Goal: Task Accomplishment & Management: Complete application form

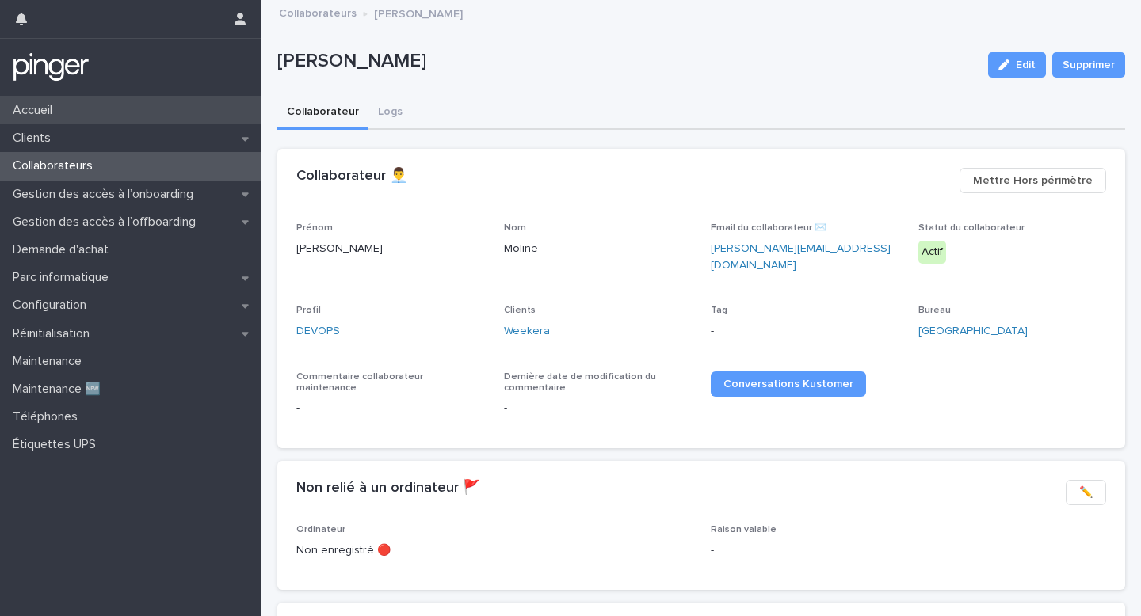
click at [145, 114] on div "Accueil" at bounding box center [130, 111] width 261 height 28
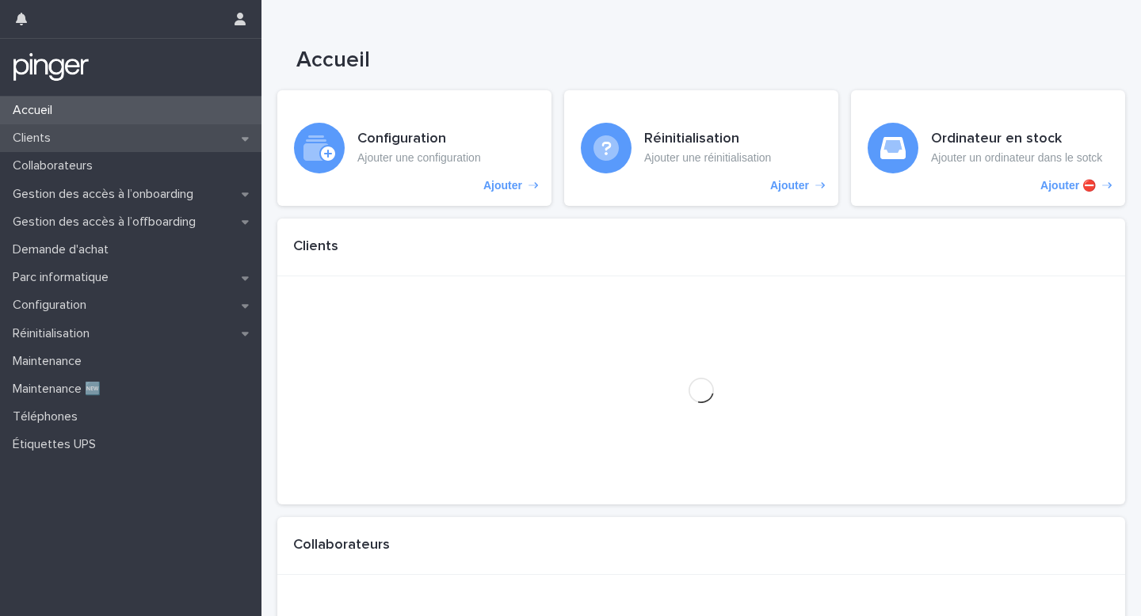
click at [160, 129] on div "Clients" at bounding box center [130, 138] width 261 height 28
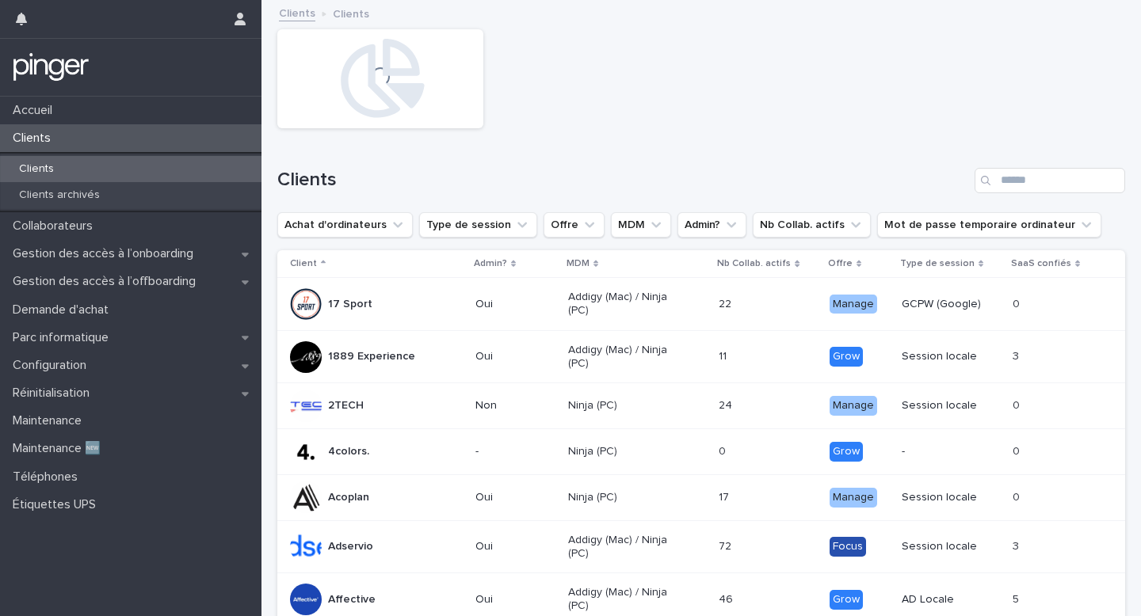
click at [1032, 166] on div "Clients" at bounding box center [701, 174] width 848 height 76
click at [1030, 182] on input "Search" at bounding box center [1050, 180] width 151 height 25
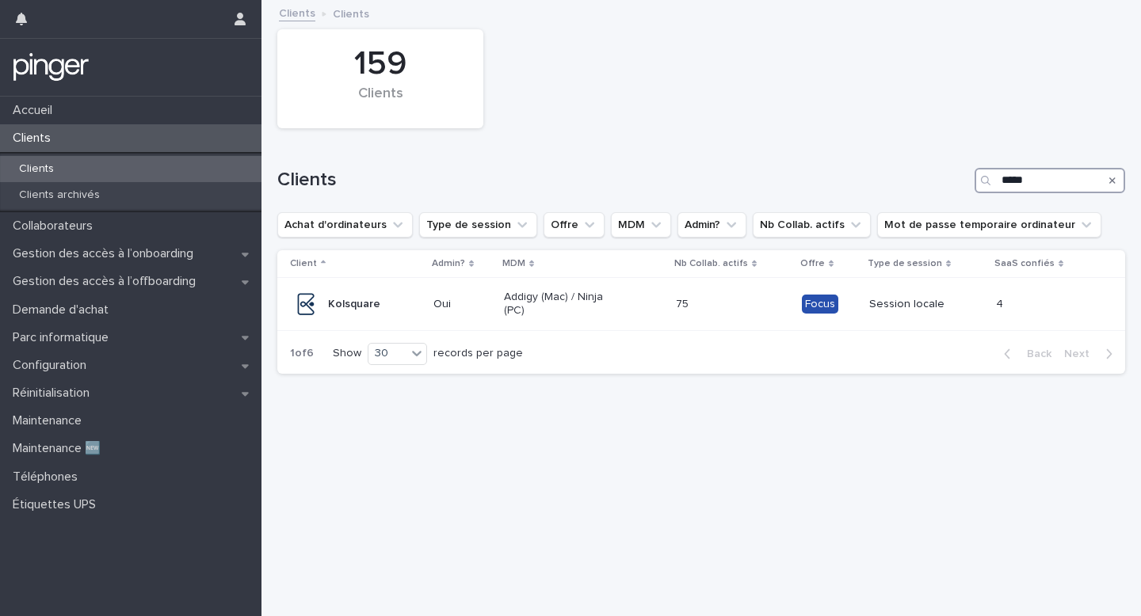
type input "******"
click at [788, 319] on td "75 75" at bounding box center [733, 304] width 126 height 53
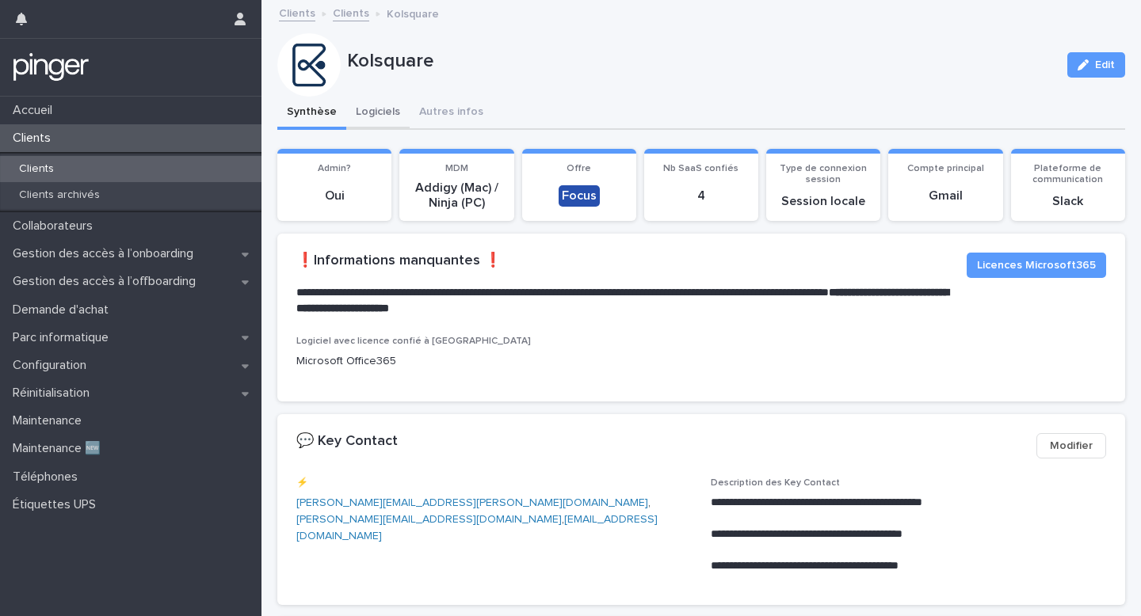
click at [401, 106] on button "Logiciels" at bounding box center [377, 113] width 63 height 33
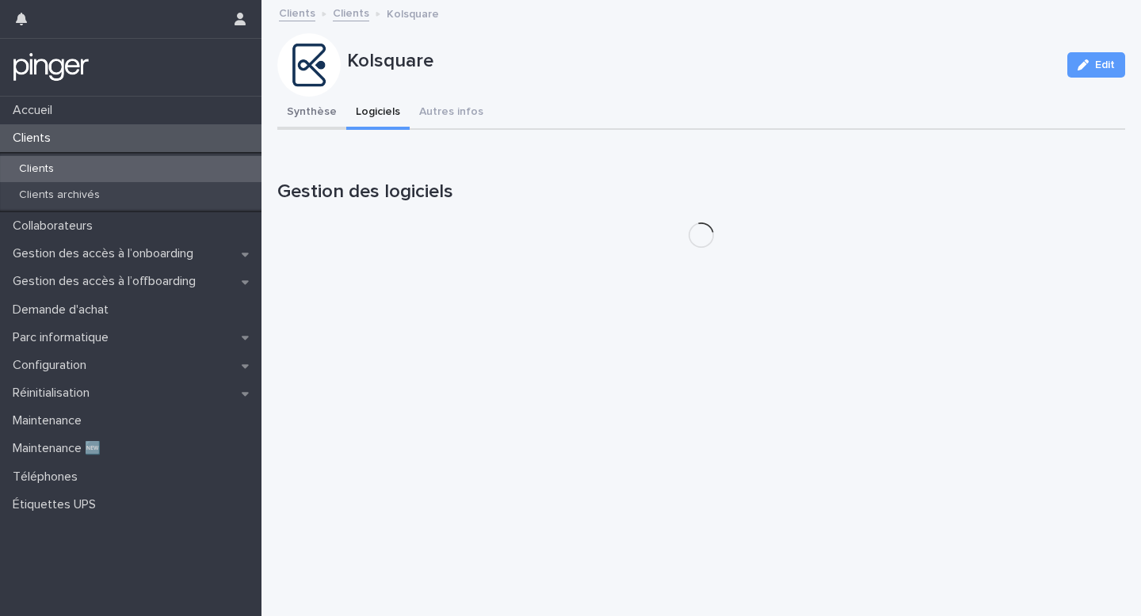
click at [320, 116] on button "Synthèse" at bounding box center [311, 113] width 69 height 33
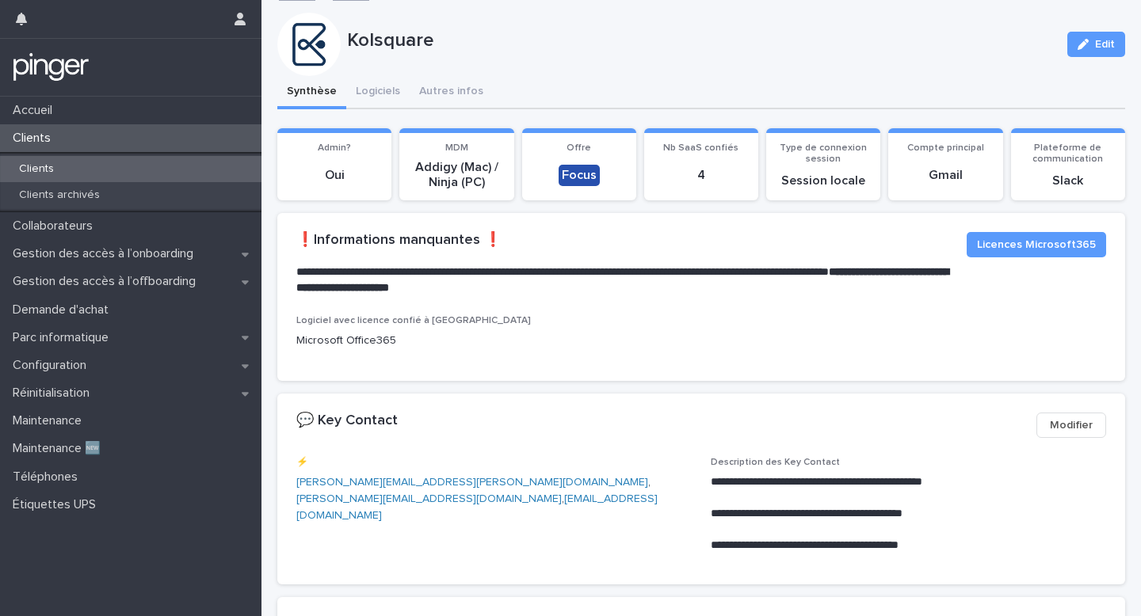
scroll to position [19, 0]
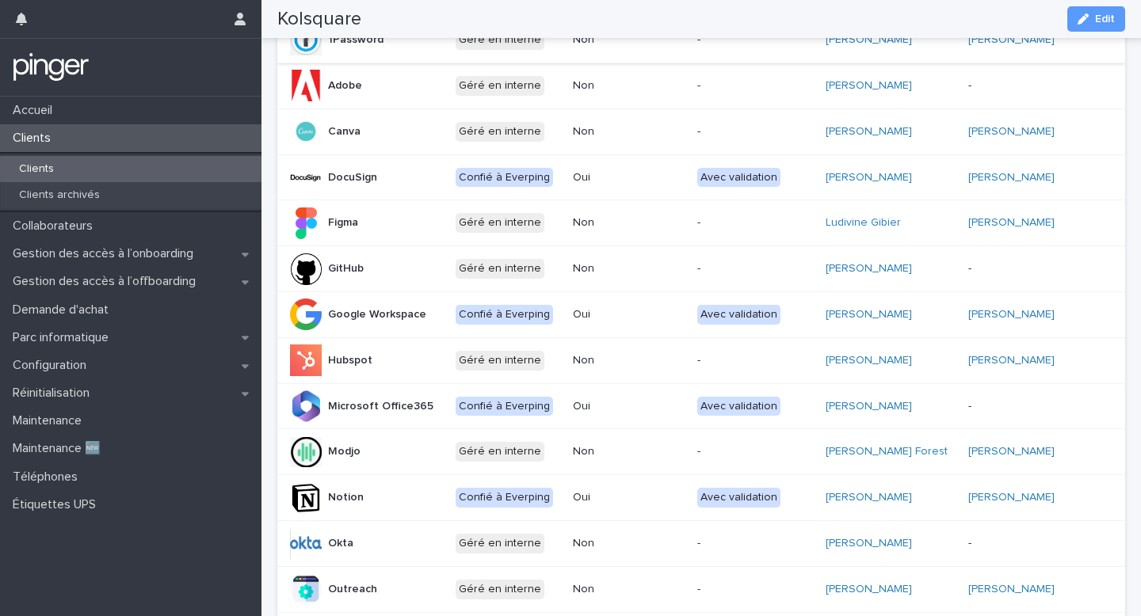
scroll to position [284, 0]
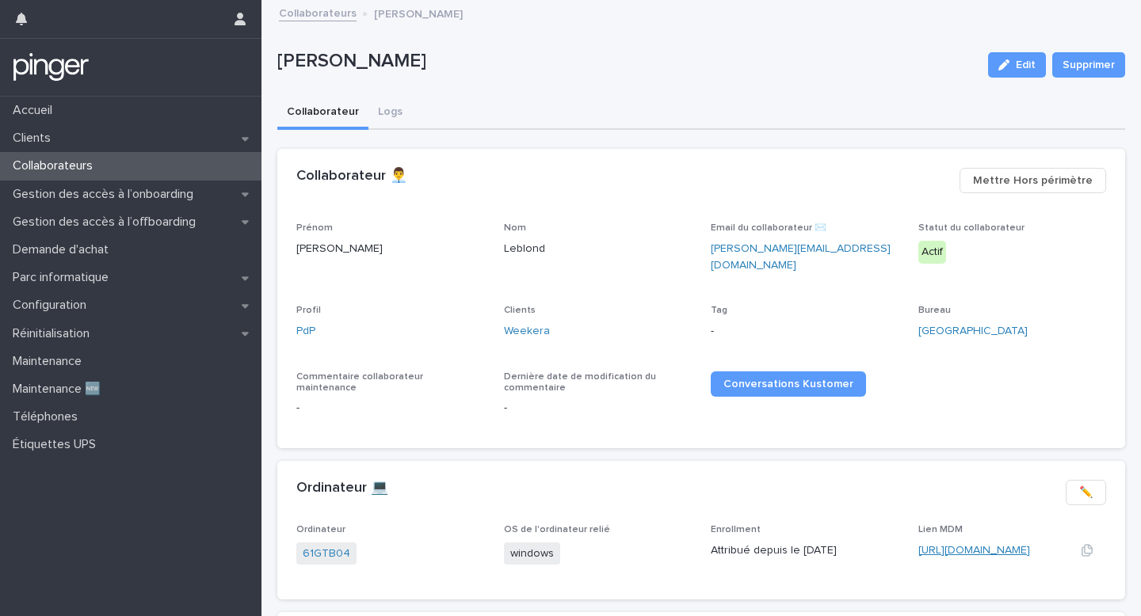
click at [944, 545] on link "https://eu.ninjarmm.com/#/deviceDashboard/4715/overview" at bounding box center [974, 550] width 112 height 11
click at [972, 547] on div "https://eu.ninjarmm.com/#/deviceDashboard/4715/overview" at bounding box center [993, 551] width 151 height 17
click at [976, 545] on link "https://eu.ninjarmm.com/#/deviceDashboard/4715/overview" at bounding box center [974, 550] width 112 height 11
click at [161, 308] on div "Configuration" at bounding box center [130, 306] width 261 height 28
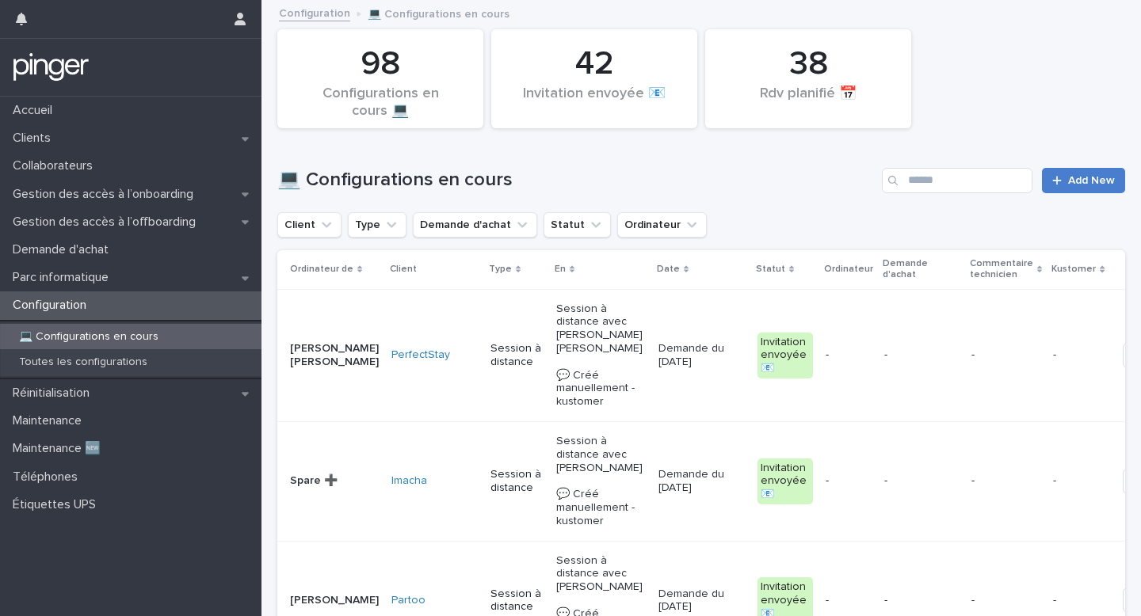
click at [1097, 189] on link "Add New" at bounding box center [1083, 180] width 83 height 25
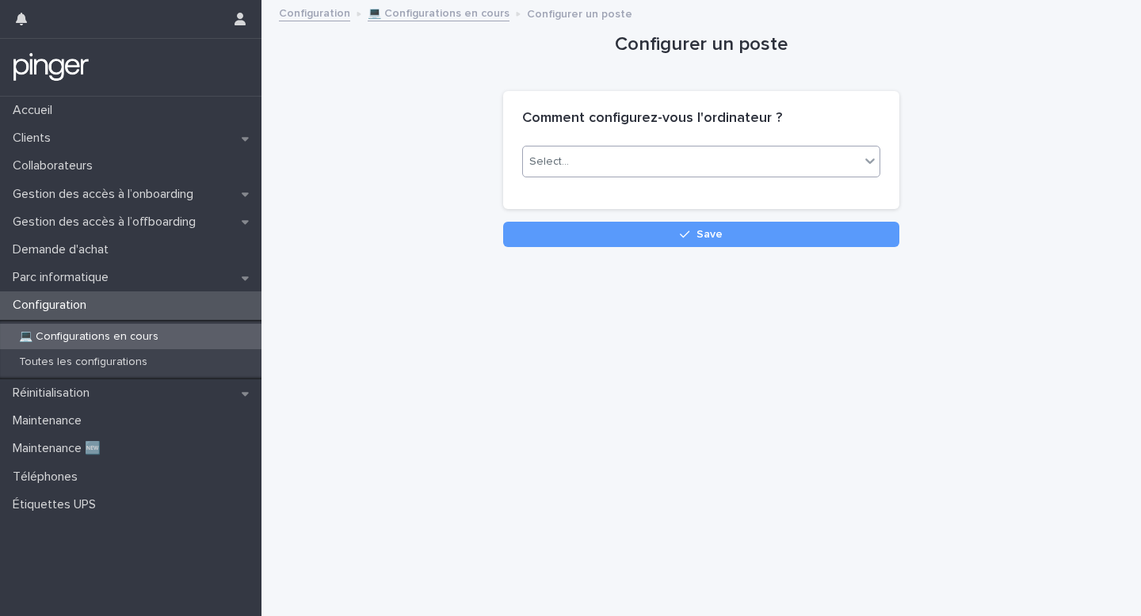
click at [731, 166] on div "Select..." at bounding box center [691, 162] width 337 height 26
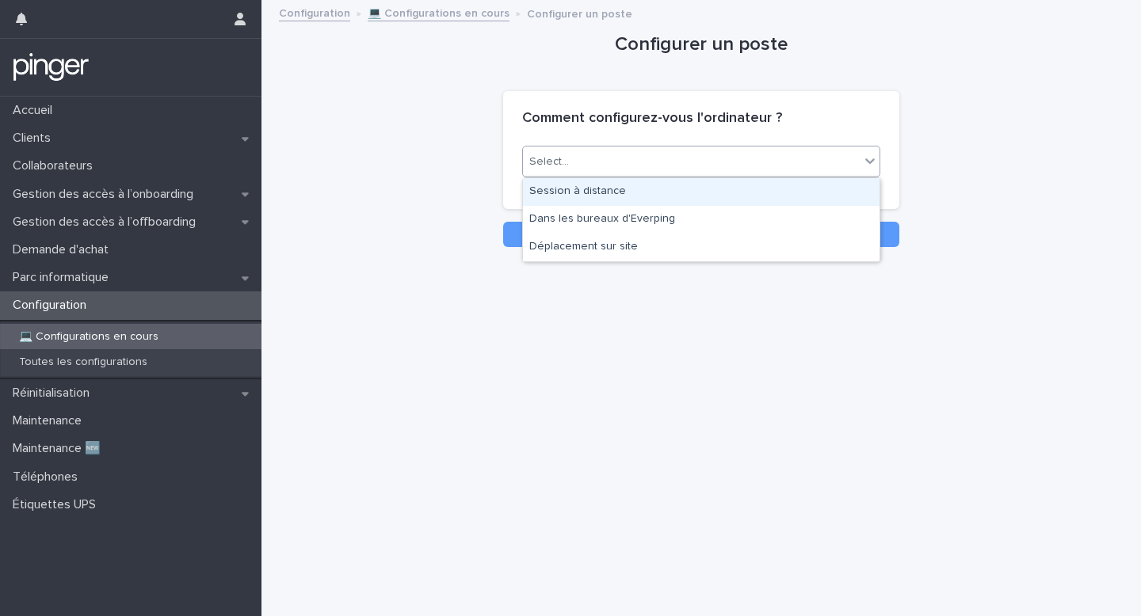
click at [701, 198] on div "Session à distance" at bounding box center [701, 192] width 357 height 28
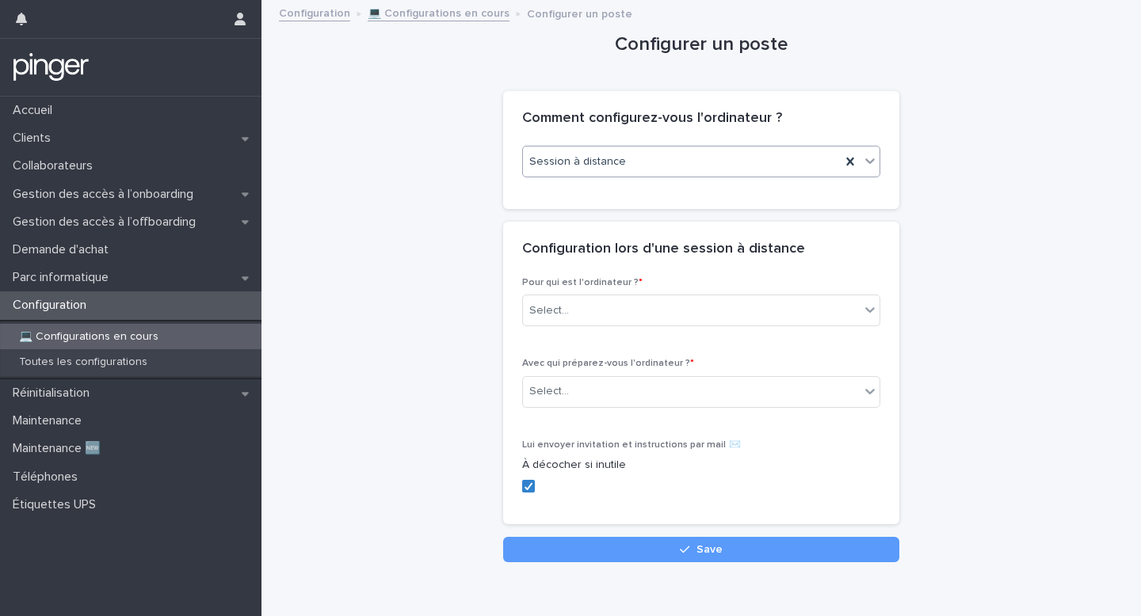
click at [643, 293] on div "Pour qui est l'ordinateur ? * Select..." at bounding box center [701, 308] width 358 height 62
click at [640, 315] on div "Select..." at bounding box center [691, 311] width 337 height 26
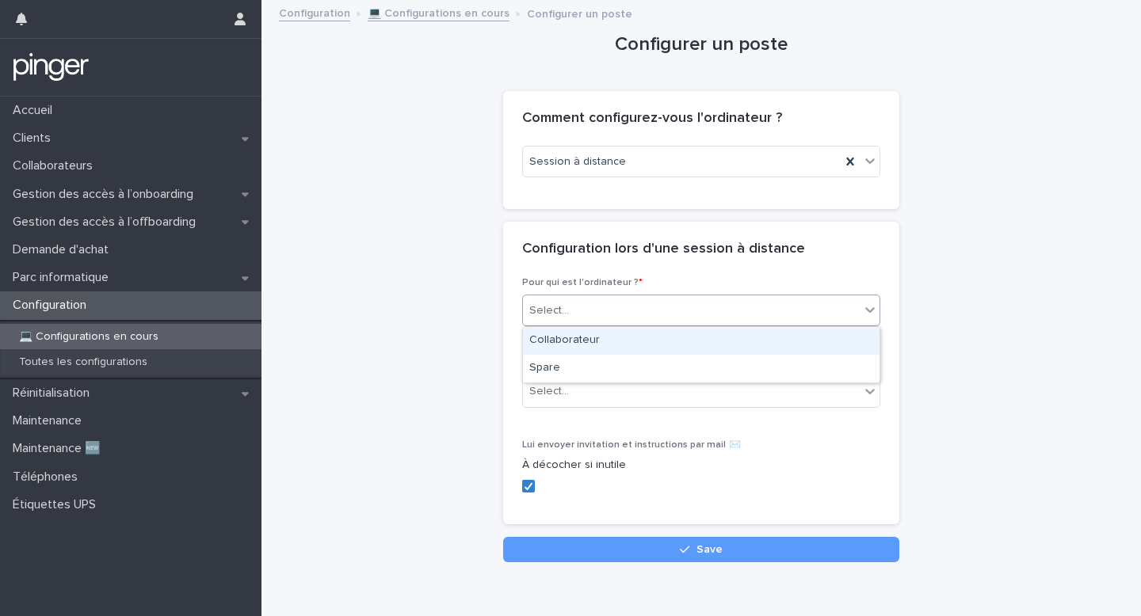
click at [631, 347] on div "Collaborateur" at bounding box center [701, 341] width 357 height 28
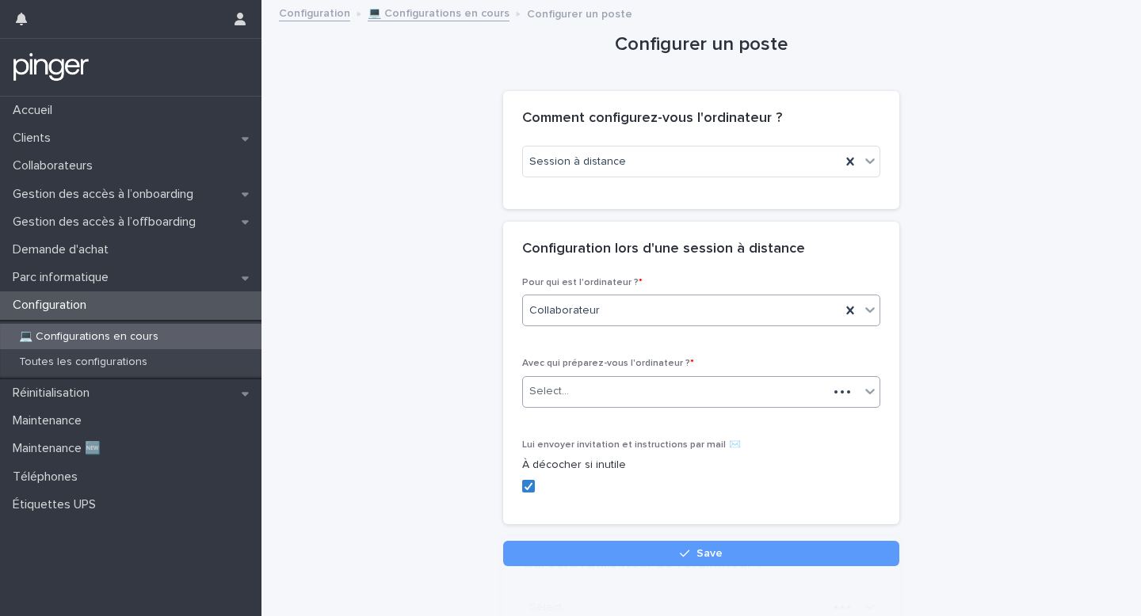
click at [586, 404] on div "Select..." at bounding box center [675, 392] width 305 height 26
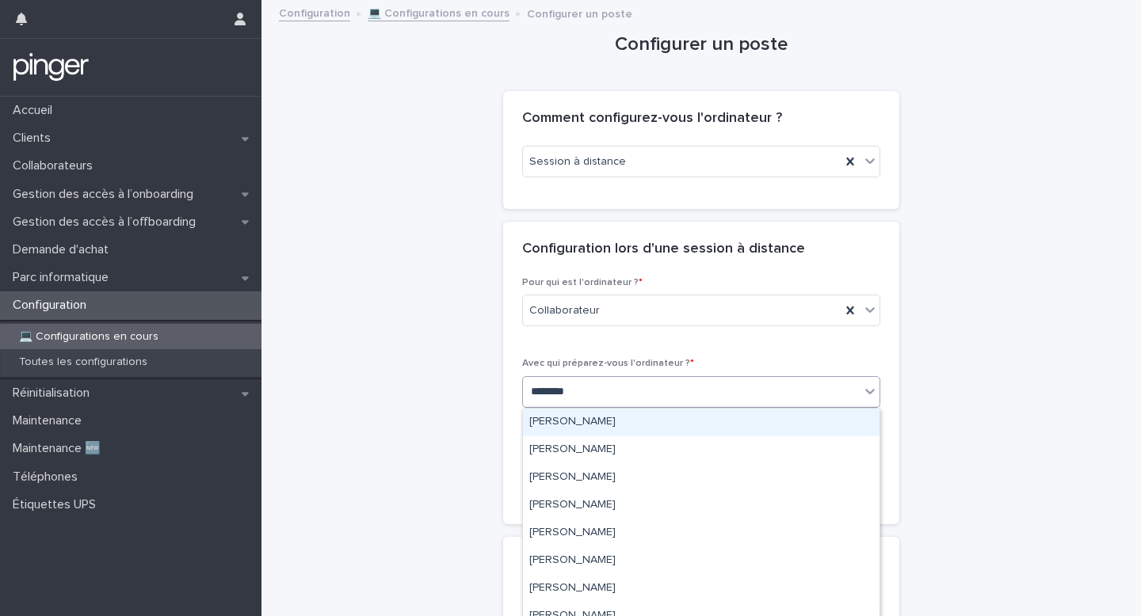
type input "*********"
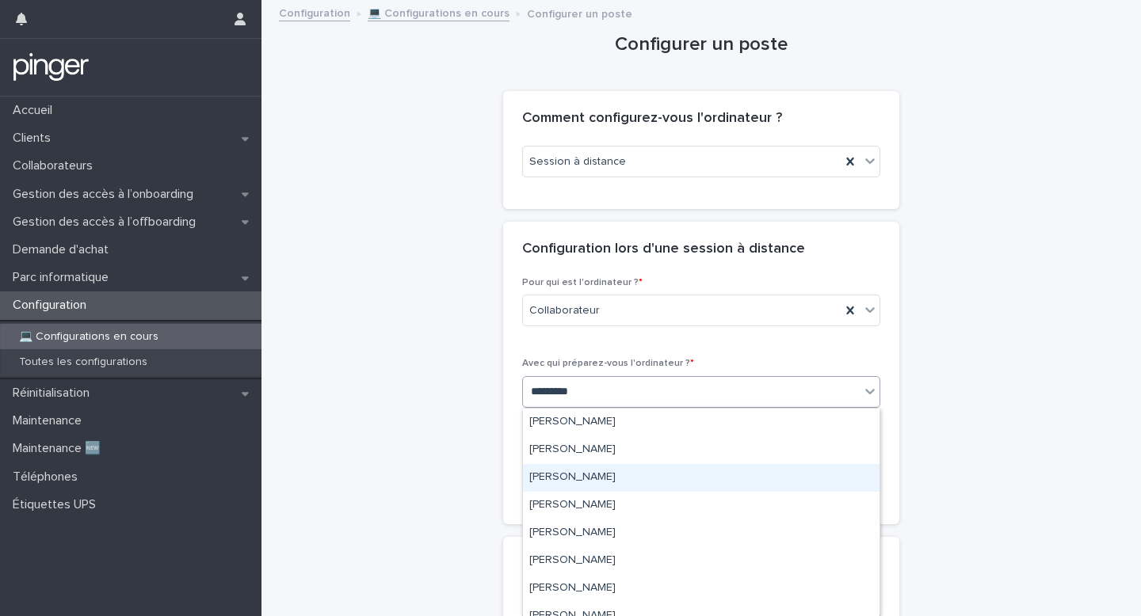
click at [627, 473] on div "Christophe Abillama" at bounding box center [701, 478] width 357 height 28
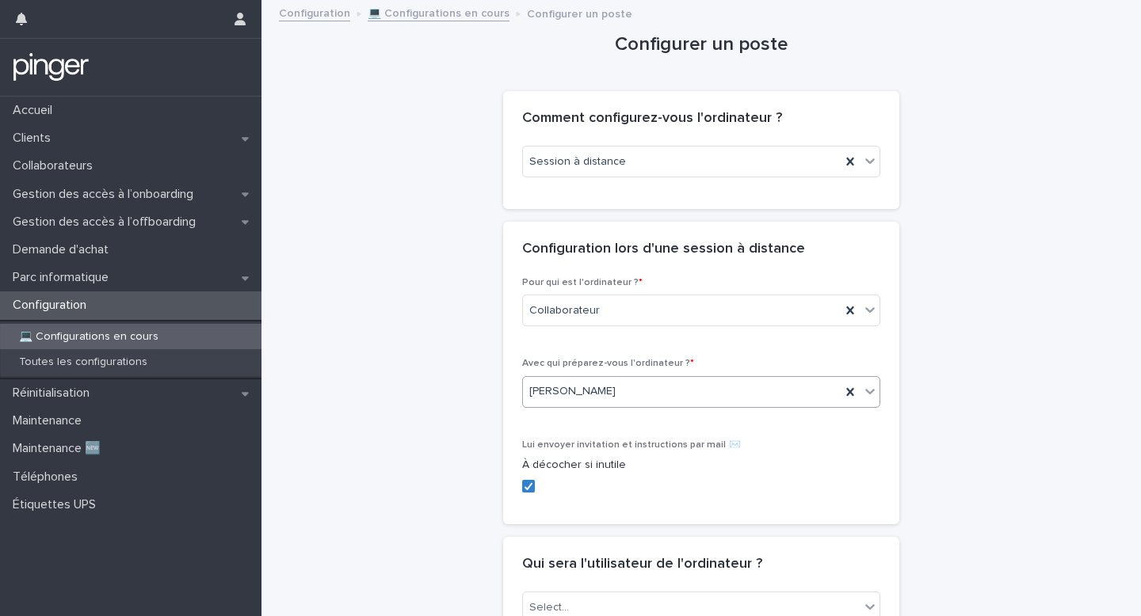
scroll to position [143, 0]
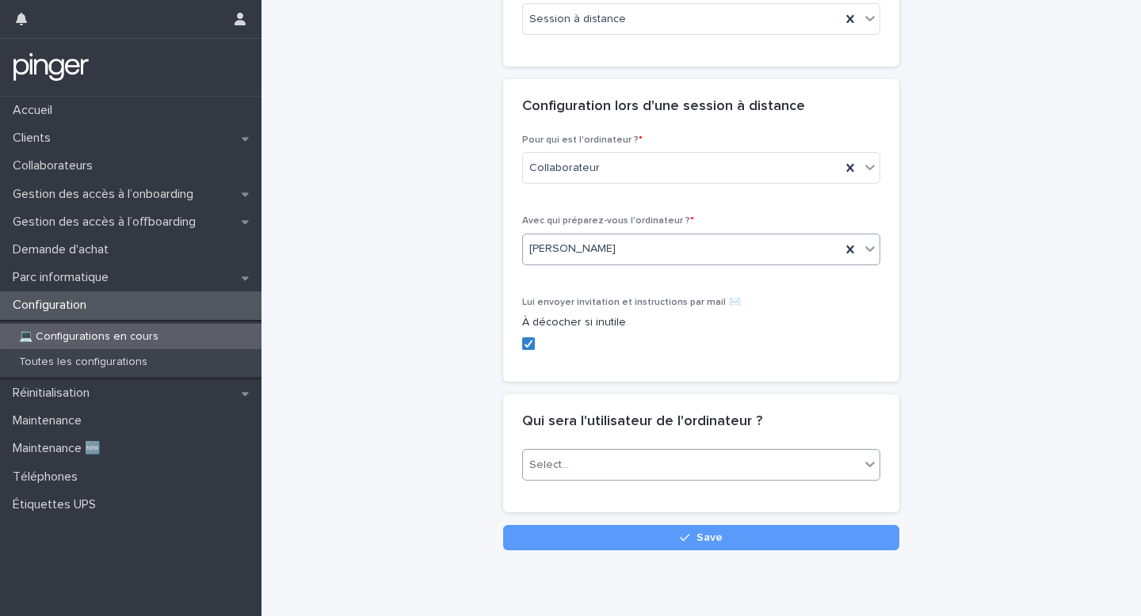
click at [601, 473] on div "Select..." at bounding box center [691, 465] width 337 height 26
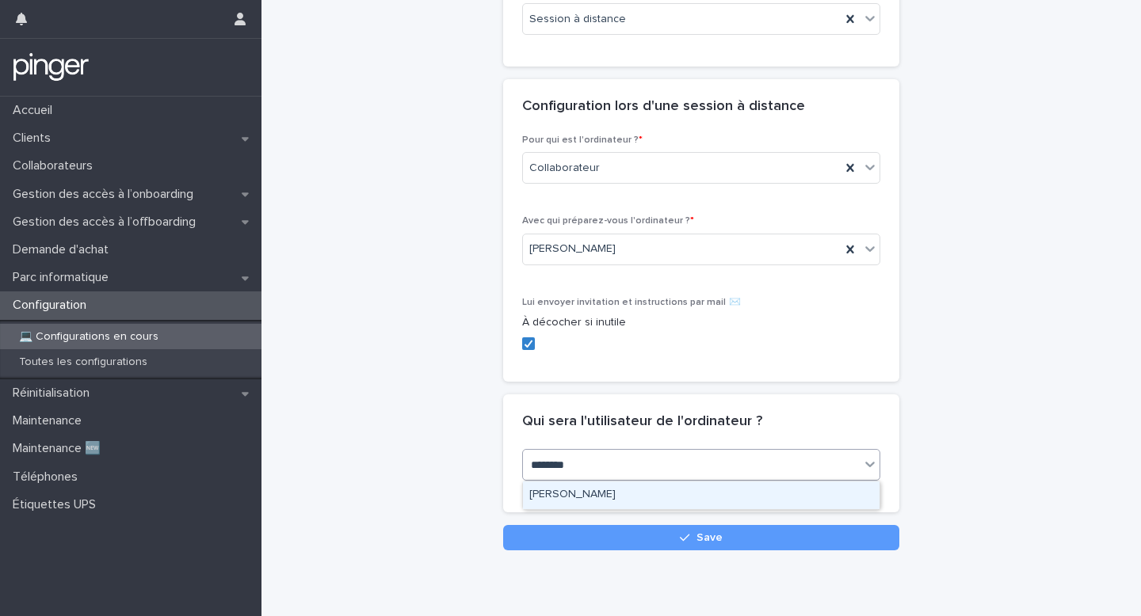
type input "*********"
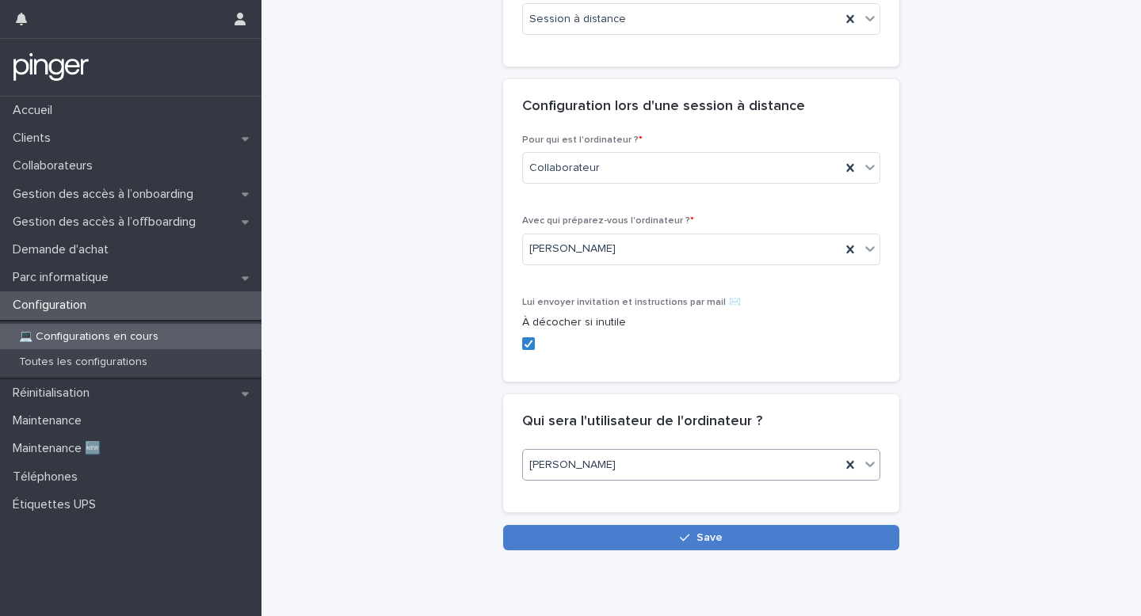
click at [681, 532] on button "Save" at bounding box center [701, 537] width 396 height 25
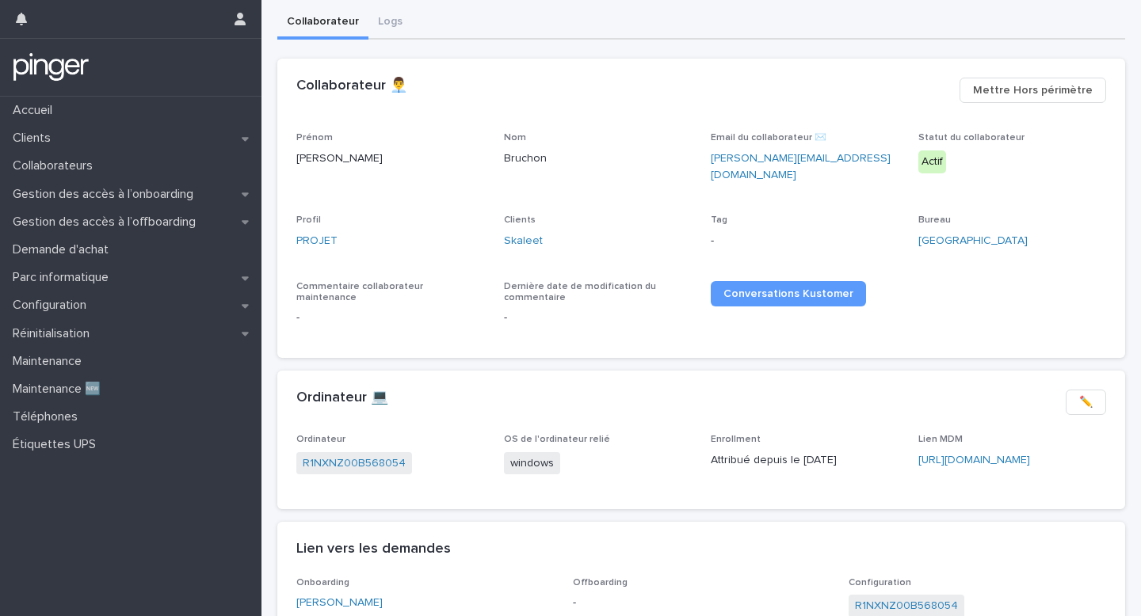
scroll to position [95, 0]
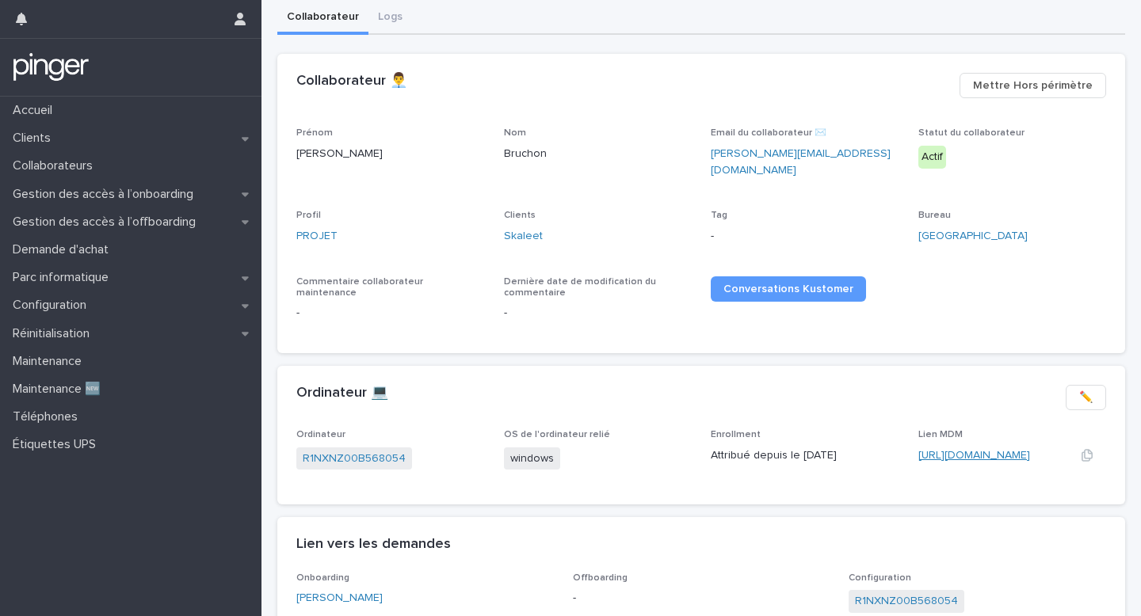
click at [972, 450] on link "[URL][DOMAIN_NAME]" at bounding box center [974, 455] width 112 height 11
